Goal: Information Seeking & Learning: Learn about a topic

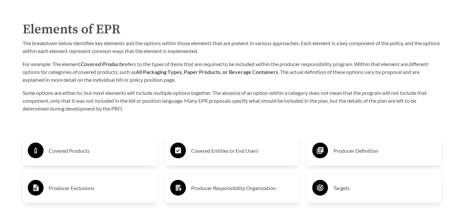
scroll to position [1046, 0]
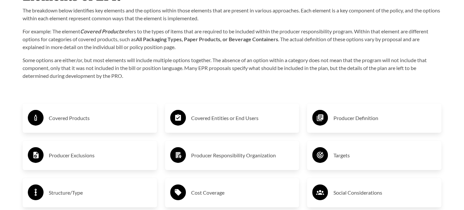
click at [83, 118] on h3 "Covered Products" at bounding box center [100, 118] width 103 height 10
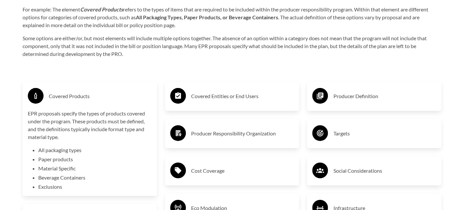
scroll to position [1079, 0]
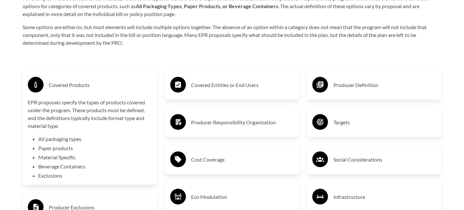
click at [69, 89] on h3 "Covered Products" at bounding box center [100, 85] width 103 height 10
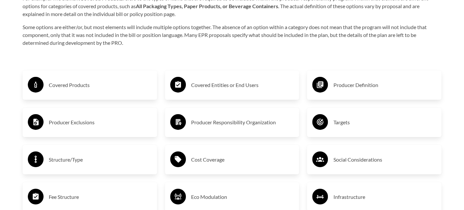
click at [210, 122] on h3 "Producer Responsibility Organization" at bounding box center [242, 122] width 103 height 10
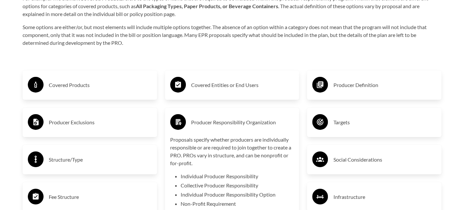
scroll to position [1112, 0]
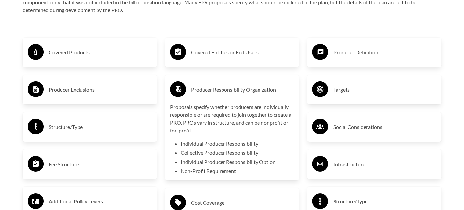
click at [228, 95] on h3 "Producer Responsibility Organization" at bounding box center [242, 89] width 103 height 10
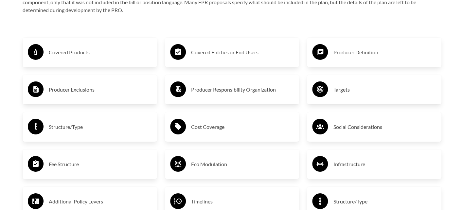
click at [346, 49] on h3 "Producer Definition" at bounding box center [384, 52] width 103 height 10
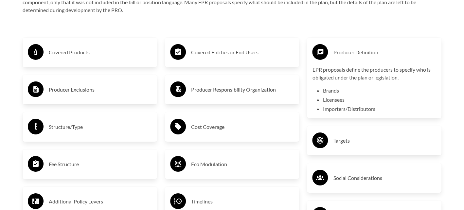
click at [343, 51] on h3 "Producer Definition" at bounding box center [384, 52] width 103 height 10
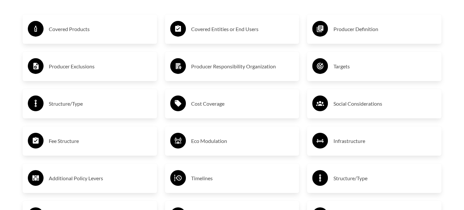
scroll to position [1144, 0]
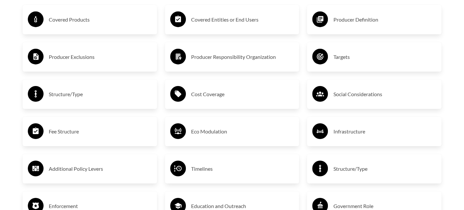
click at [216, 105] on div "Cost Coverage" at bounding box center [232, 93] width 134 height 29
click at [216, 96] on h3 "Cost Coverage" at bounding box center [242, 94] width 103 height 10
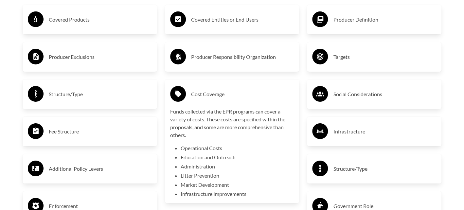
click at [216, 96] on h3 "Cost Coverage" at bounding box center [242, 94] width 103 height 10
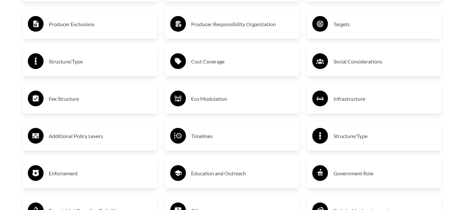
scroll to position [1209, 0]
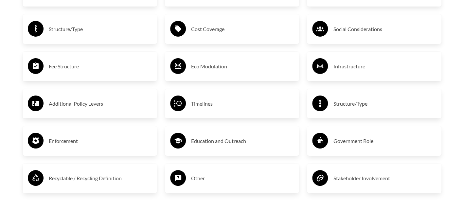
click at [217, 98] on div "Timelines" at bounding box center [232, 103] width 124 height 19
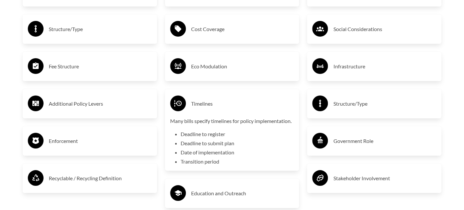
click at [216, 105] on h3 "Timelines" at bounding box center [242, 103] width 103 height 10
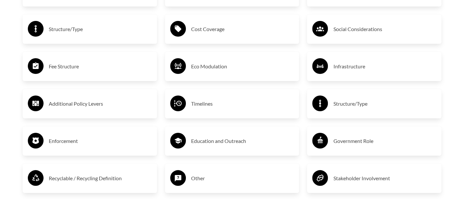
scroll to position [1242, 0]
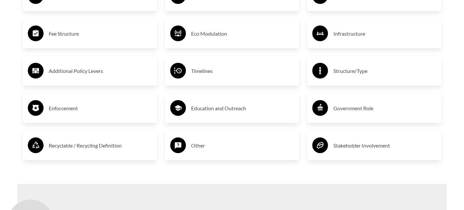
click at [109, 147] on h3 "Recyclable / Recycling Definition" at bounding box center [100, 145] width 103 height 10
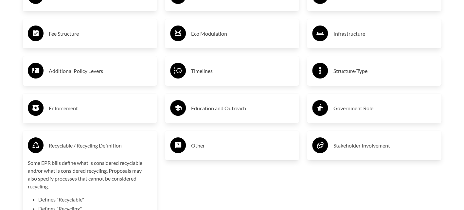
scroll to position [1275, 0]
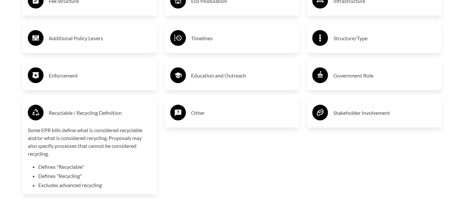
click at [98, 116] on h3 "Recyclable / Recycling Definition" at bounding box center [100, 113] width 103 height 10
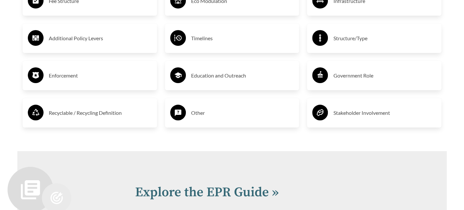
click at [65, 84] on div "Enforcement" at bounding box center [90, 75] width 124 height 19
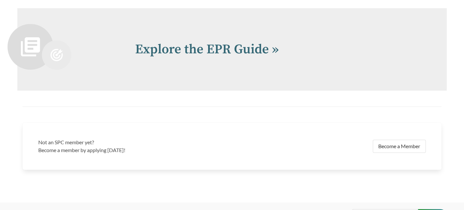
scroll to position [1471, 0]
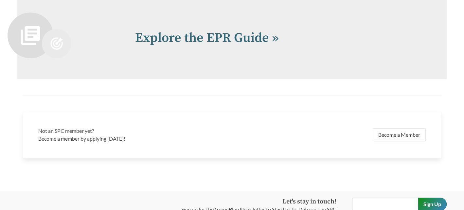
click at [162, 65] on div "Explore the EPR Guide »" at bounding box center [231, 38] width 429 height 82
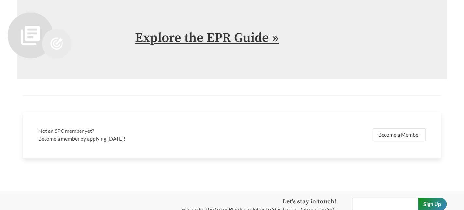
click at [183, 43] on link "Explore the EPR Guide »" at bounding box center [207, 38] width 144 height 16
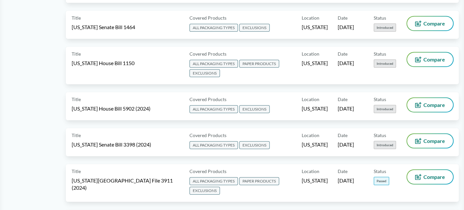
scroll to position [948, 0]
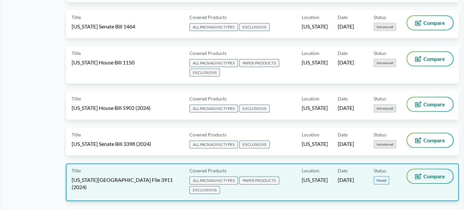
click at [424, 174] on span "Compare" at bounding box center [434, 176] width 22 height 5
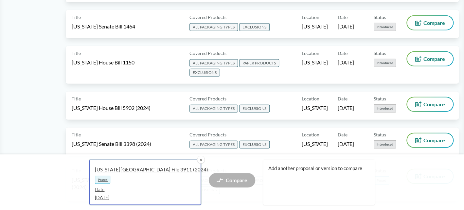
click at [137, 168] on span "[US_STATE][GEOGRAPHIC_DATA] File 3911 (2024)" at bounding box center [142, 169] width 95 height 7
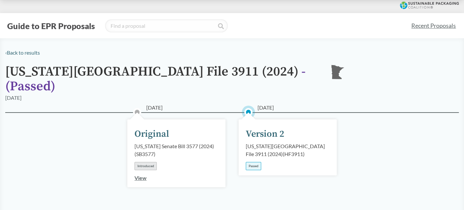
click at [253, 127] on div "Version 2" at bounding box center [265, 134] width 39 height 14
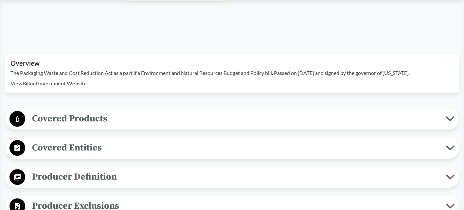
scroll to position [196, 0]
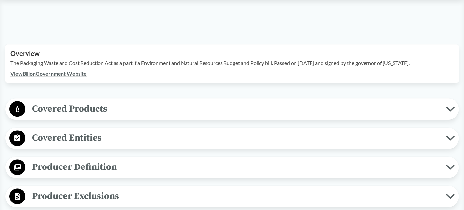
click at [76, 70] on link "View Bill on Government Website" at bounding box center [48, 73] width 76 height 6
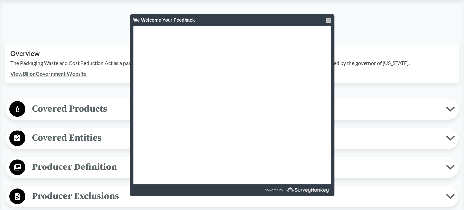
click at [330, 19] on div at bounding box center [328, 20] width 5 height 5
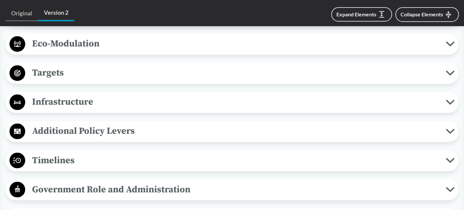
scroll to position [493, 0]
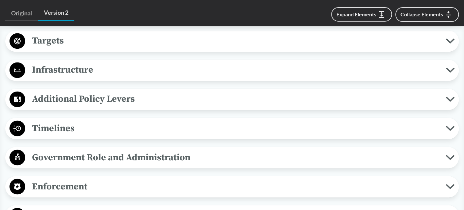
click at [108, 150] on span "Government Role and Administration" at bounding box center [235, 157] width 420 height 15
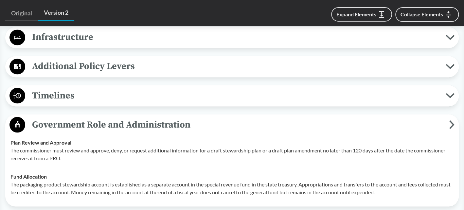
click at [107, 146] on p "The commissioner must review and approve, deny, or request additional informati…" at bounding box center [231, 154] width 443 height 16
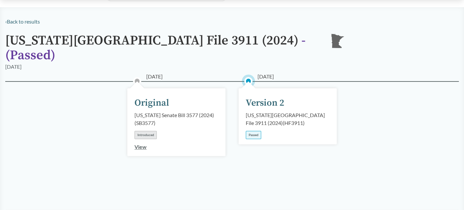
scroll to position [3, 0]
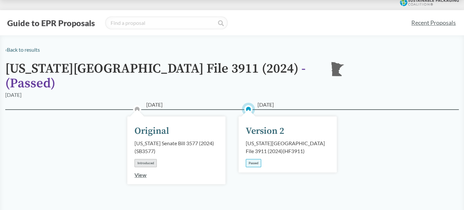
click at [315, 53] on div "‹ Back to results" at bounding box center [231, 50] width 453 height 8
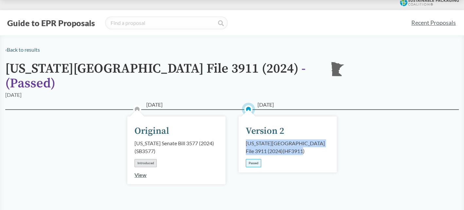
drag, startPoint x: 266, startPoint y: 141, endPoint x: 245, endPoint y: 131, distance: 24.0
click at [245, 131] on div "[DATE] Version 2 [US_STATE][GEOGRAPHIC_DATA] File 3911 (2024) ( HF3911 ) Passed" at bounding box center [287, 144] width 98 height 56
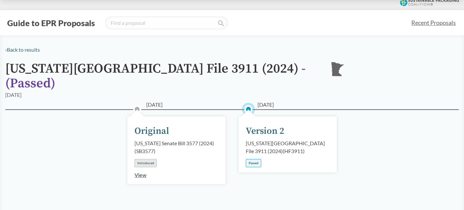
click at [276, 140] on div "[US_STATE][GEOGRAPHIC_DATA] File 3911 (2024) ( HF3911 )" at bounding box center [288, 147] width 84 height 16
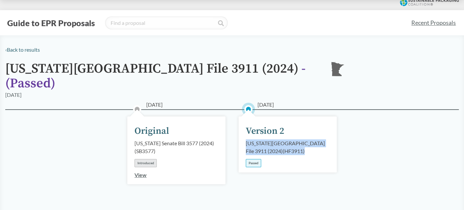
drag, startPoint x: 267, startPoint y: 143, endPoint x: 242, endPoint y: 134, distance: 26.7
click at [242, 134] on div "[DATE] Version 2 [US_STATE][GEOGRAPHIC_DATA] File 3911 (2024) ( HF3911 ) Passed" at bounding box center [287, 144] width 98 height 56
copy div "[US_STATE][GEOGRAPHIC_DATA] File 3911 (2024) ( HF3911 )"
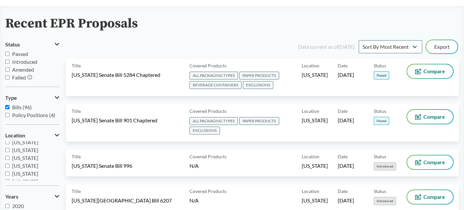
scroll to position [98, 0]
click at [6, 152] on label "[US_STATE]" at bounding box center [32, 149] width 54 height 8
click at [6, 151] on input "[US_STATE]" at bounding box center [7, 149] width 4 height 4
checkbox input "true"
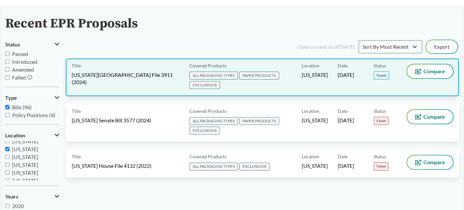
click at [163, 76] on div "Title [US_STATE][GEOGRAPHIC_DATA] File 3911 (2024)" at bounding box center [129, 77] width 115 height 26
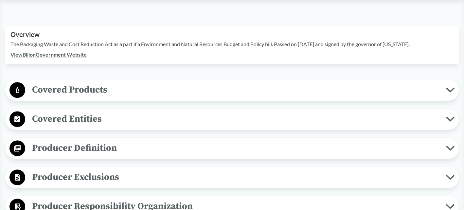
scroll to position [229, 0]
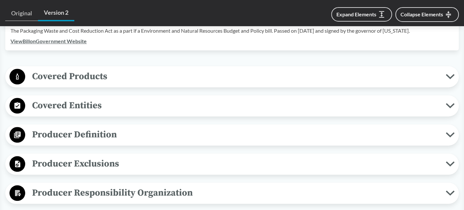
click at [177, 70] on span "Covered Products" at bounding box center [235, 76] width 420 height 15
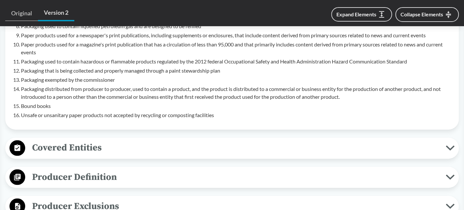
scroll to position [523, 0]
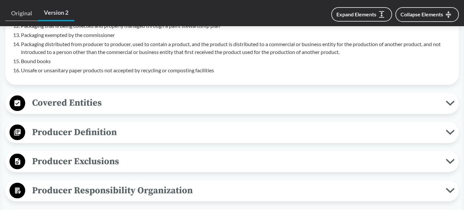
click at [149, 95] on span "Covered Entities" at bounding box center [235, 102] width 420 height 15
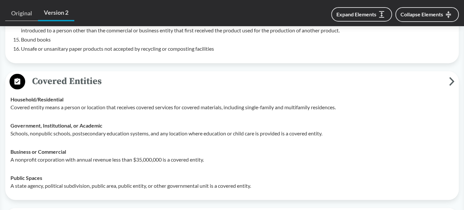
scroll to position [556, 0]
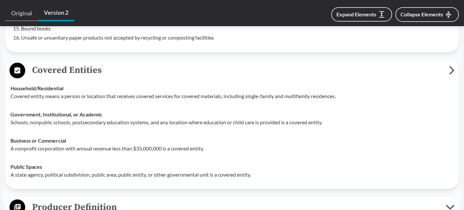
click at [142, 63] on span "Covered Entities" at bounding box center [236, 70] width 423 height 15
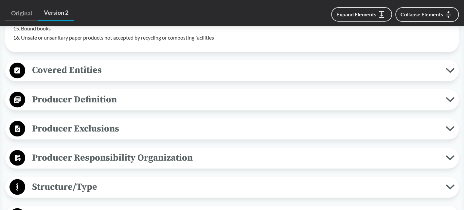
click at [138, 92] on span "Producer Definition" at bounding box center [235, 99] width 420 height 15
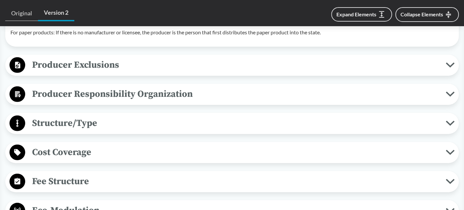
scroll to position [850, 0]
click at [136, 86] on span "Producer Responsibility Organization" at bounding box center [235, 93] width 420 height 15
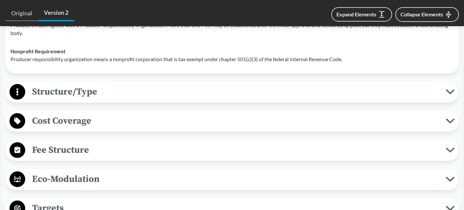
scroll to position [948, 0]
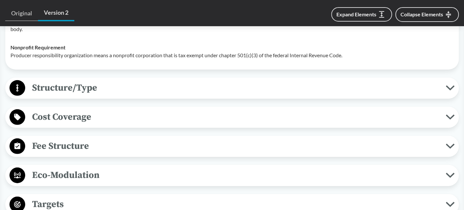
click at [119, 111] on span "Cost Coverage" at bounding box center [235, 117] width 420 height 15
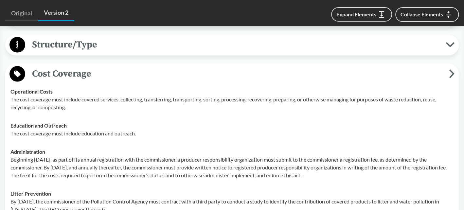
scroll to position [981, 0]
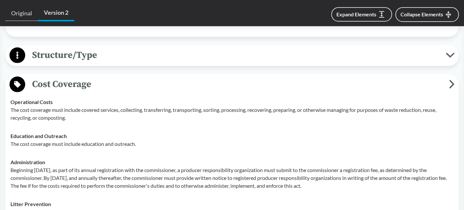
click at [113, 78] on span "Cost Coverage" at bounding box center [236, 84] width 423 height 15
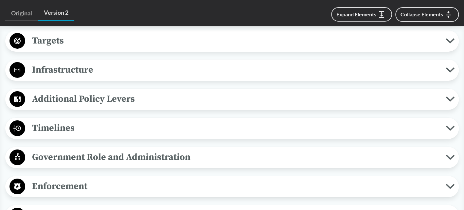
scroll to position [1144, 0]
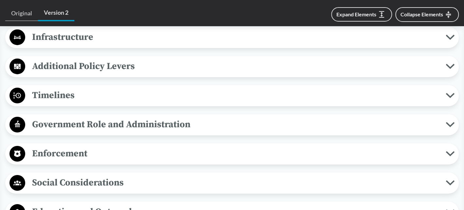
click at [125, 88] on span "Timelines" at bounding box center [235, 95] width 420 height 15
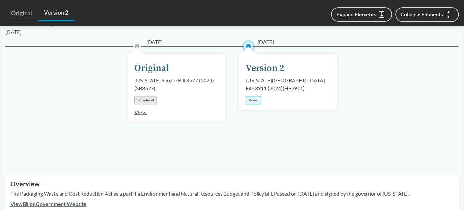
scroll to position [0, 0]
